Goal: Transaction & Acquisition: Purchase product/service

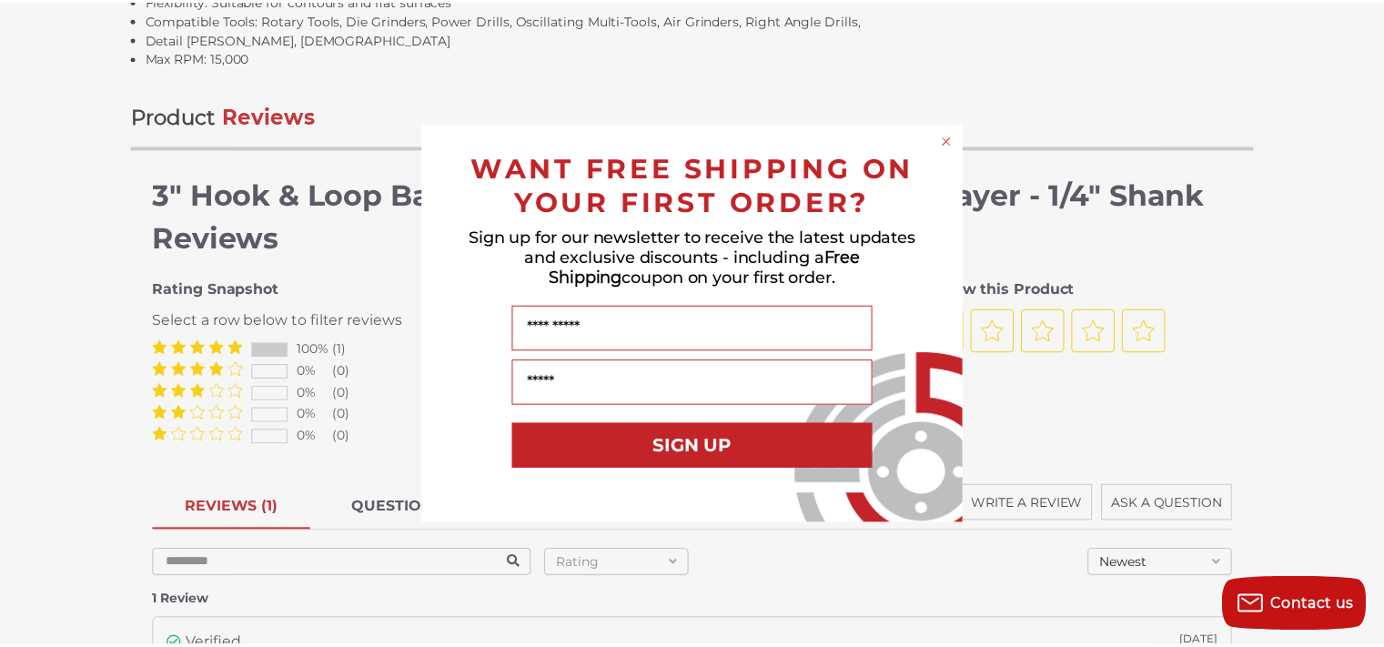
scroll to position [2656, 0]
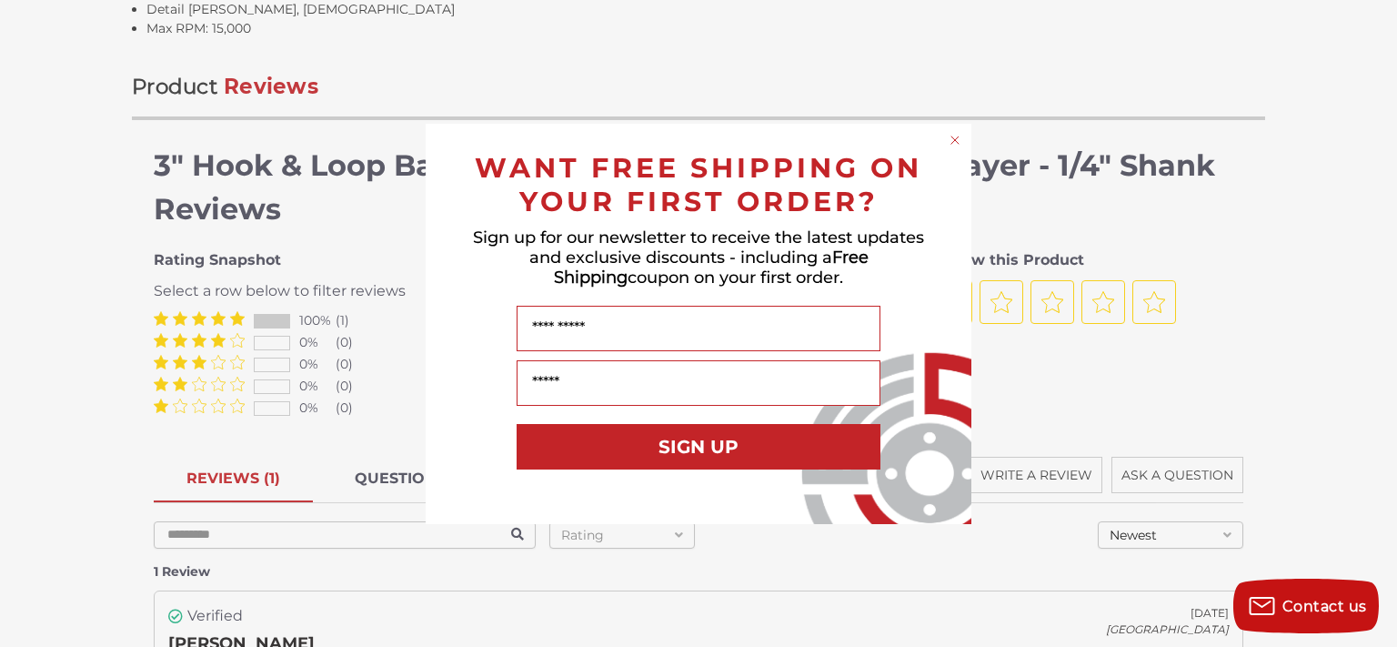
click at [1343, 279] on div "Close dialog WANT FREE SHIPPING ON YOUR FIRST ORDER? Sign up for our newsletter…" at bounding box center [698, 323] width 1397 height 647
click at [954, 139] on icon "Close dialog" at bounding box center [954, 139] width 7 height 7
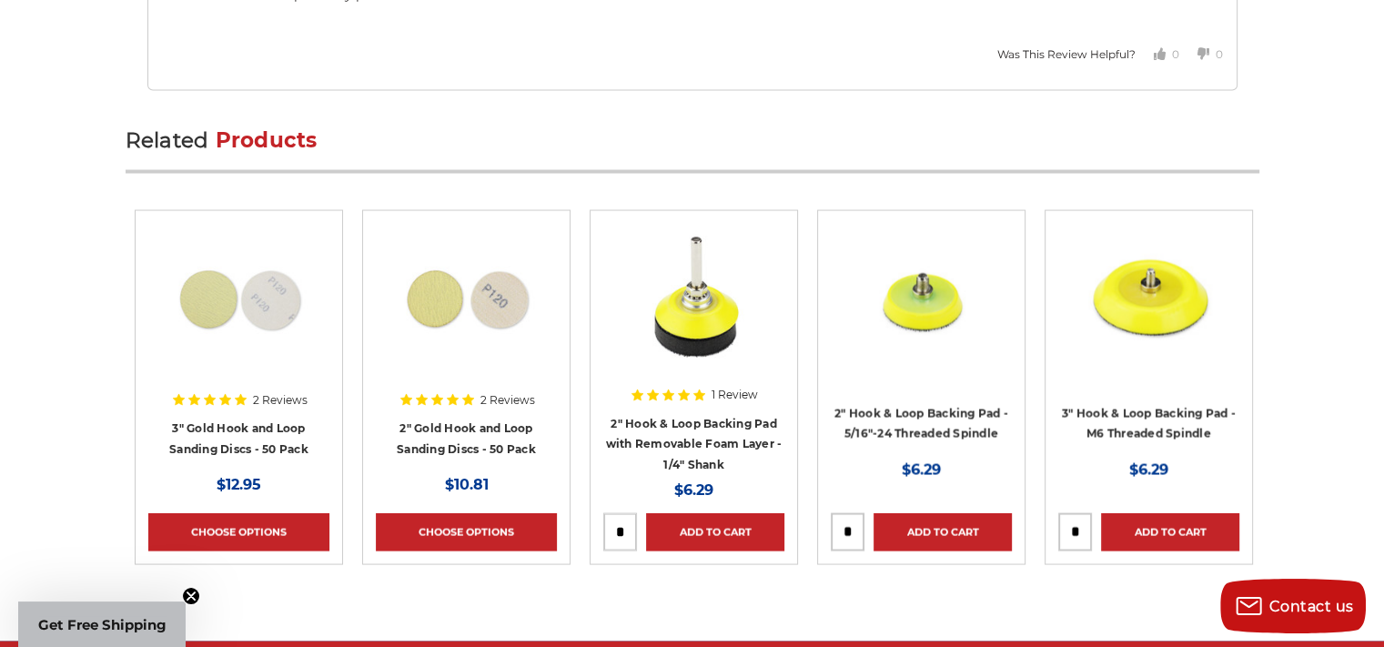
scroll to position [3529, 0]
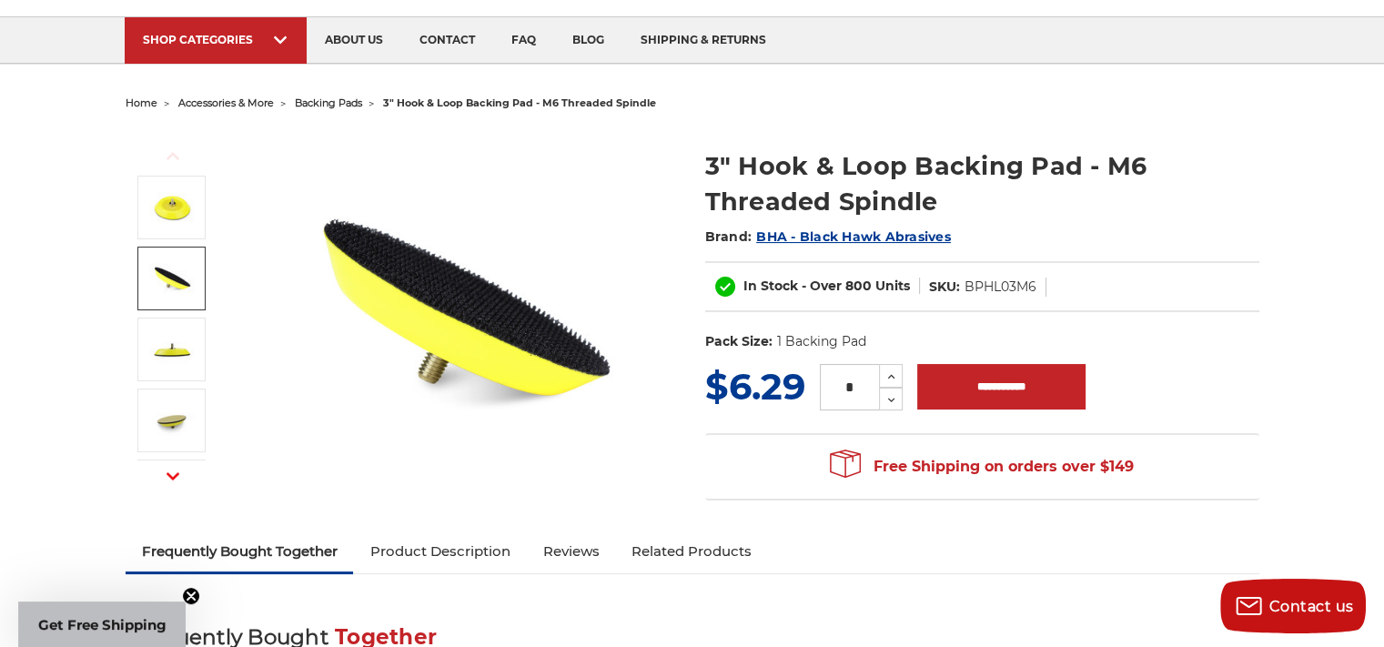
click at [143, 262] on link at bounding box center [171, 279] width 68 height 64
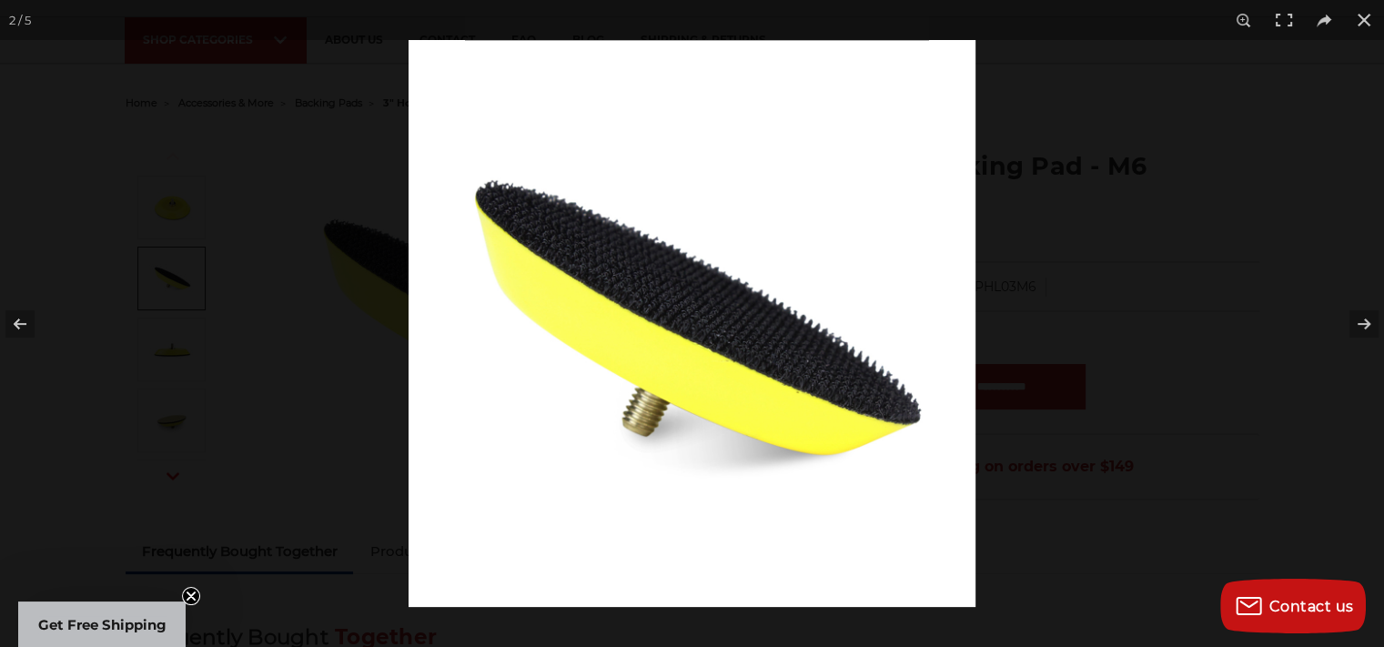
click at [572, 261] on img at bounding box center [691, 323] width 567 height 567
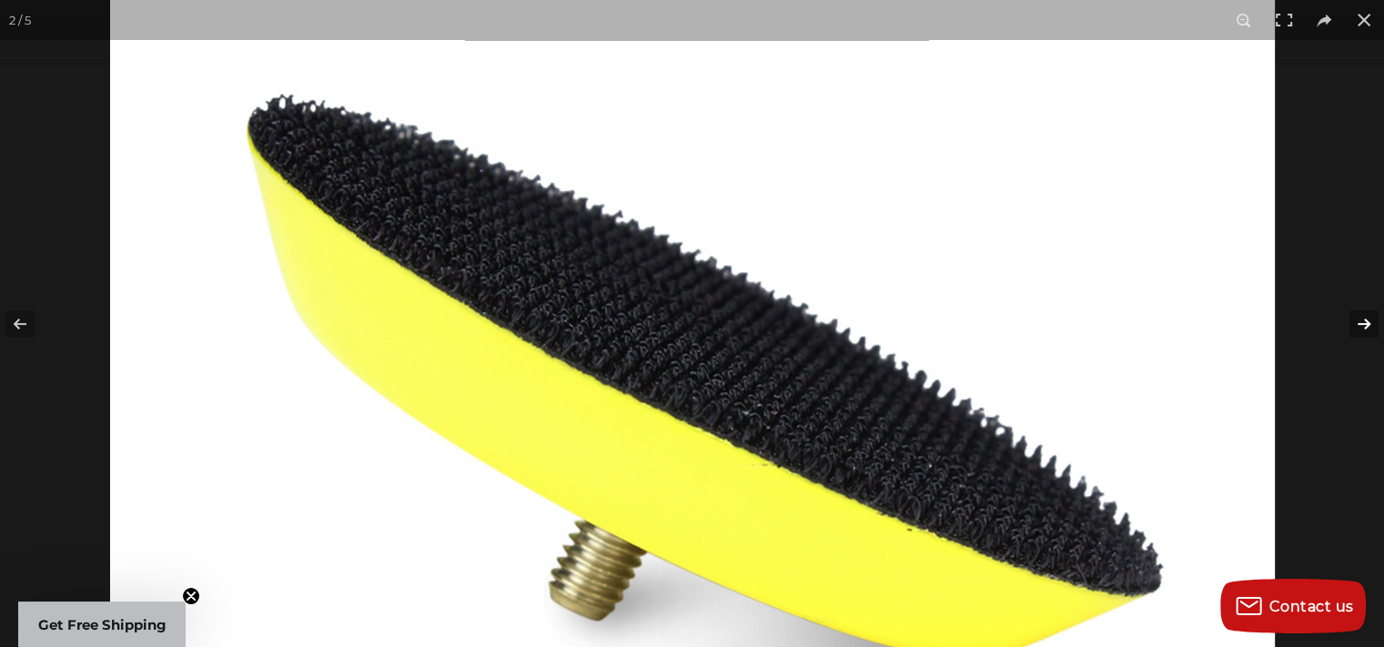
click at [1370, 325] on button at bounding box center [1352, 323] width 64 height 91
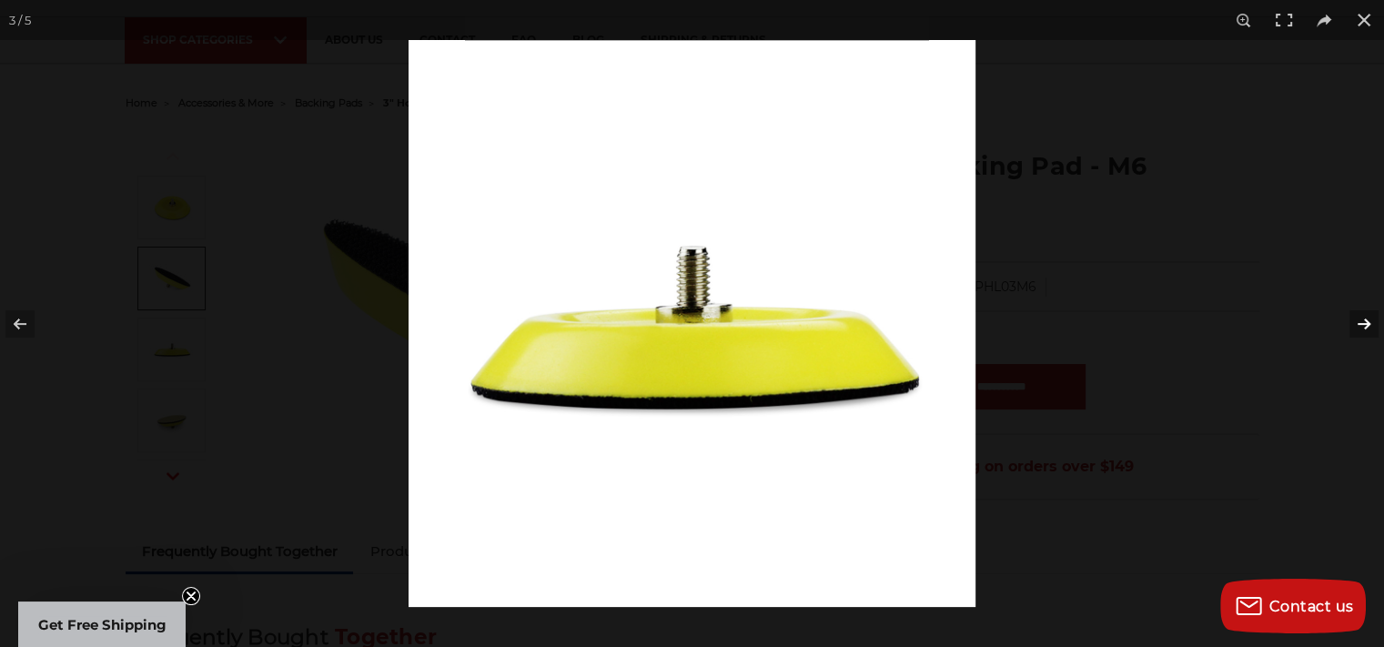
click at [1367, 326] on button at bounding box center [1352, 323] width 64 height 91
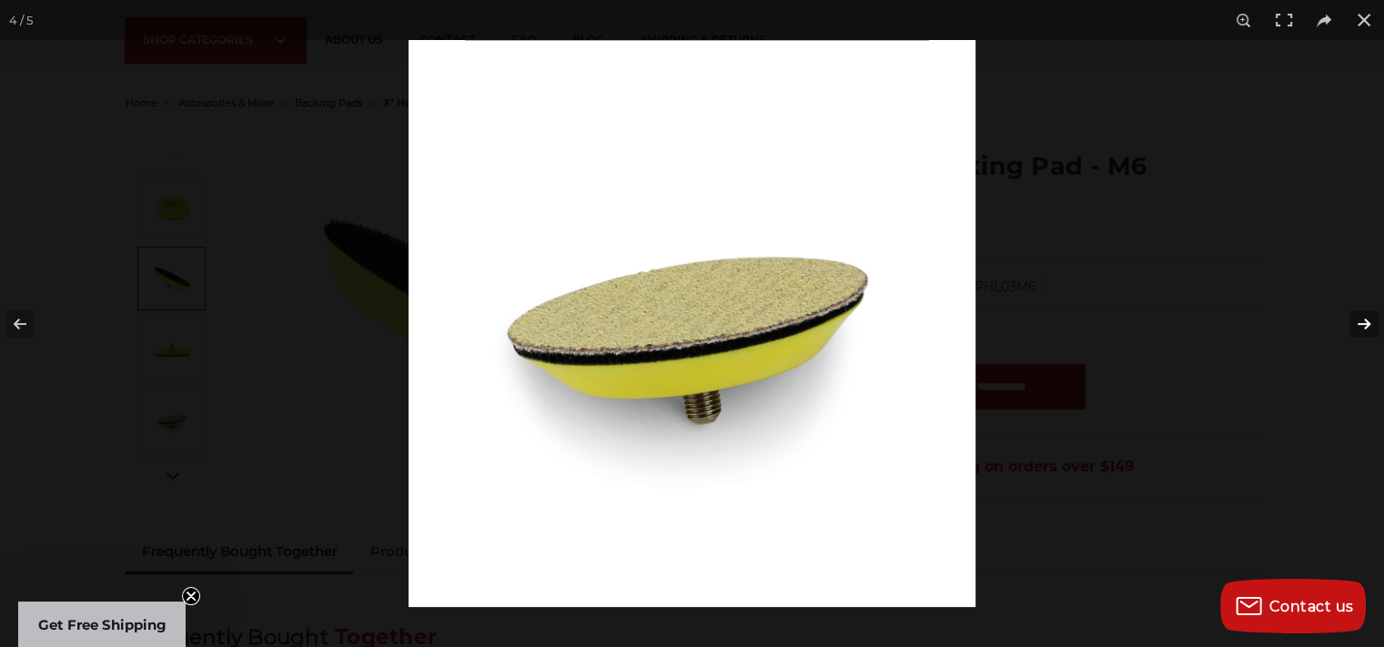
click at [1366, 326] on button at bounding box center [1352, 323] width 64 height 91
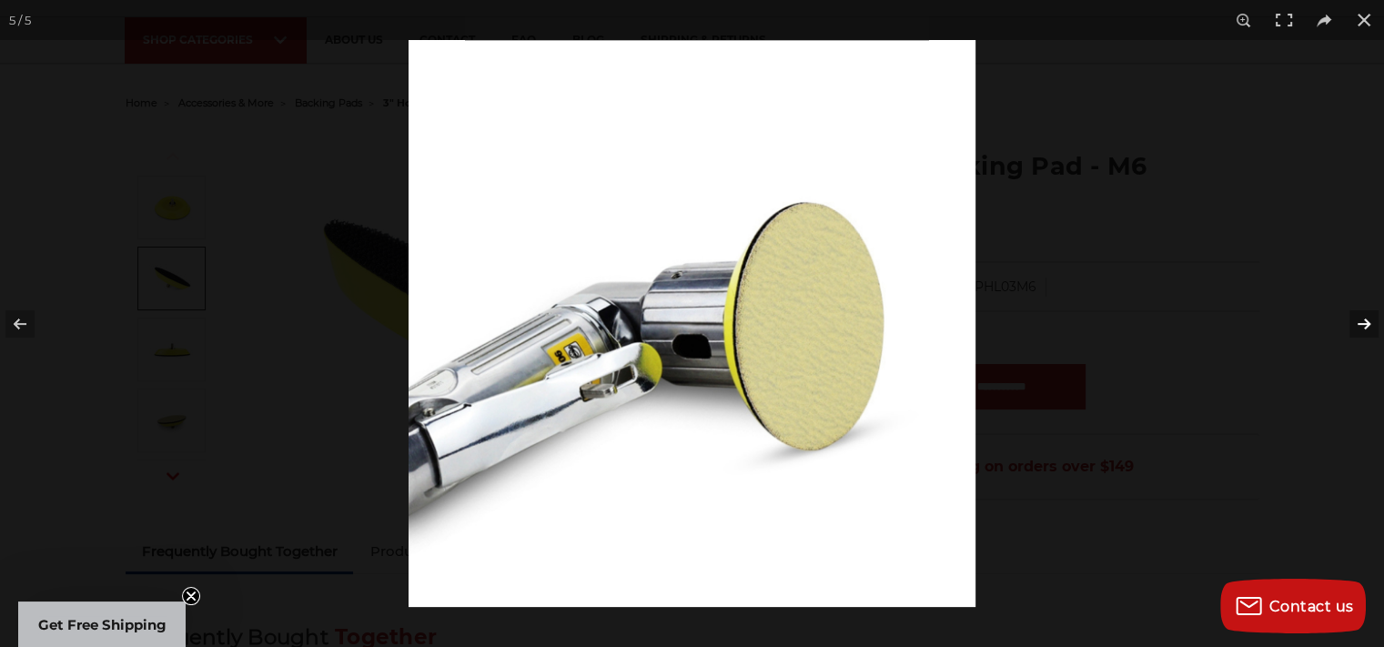
click at [1366, 326] on button at bounding box center [1352, 323] width 64 height 91
